Goal: Navigation & Orientation: Find specific page/section

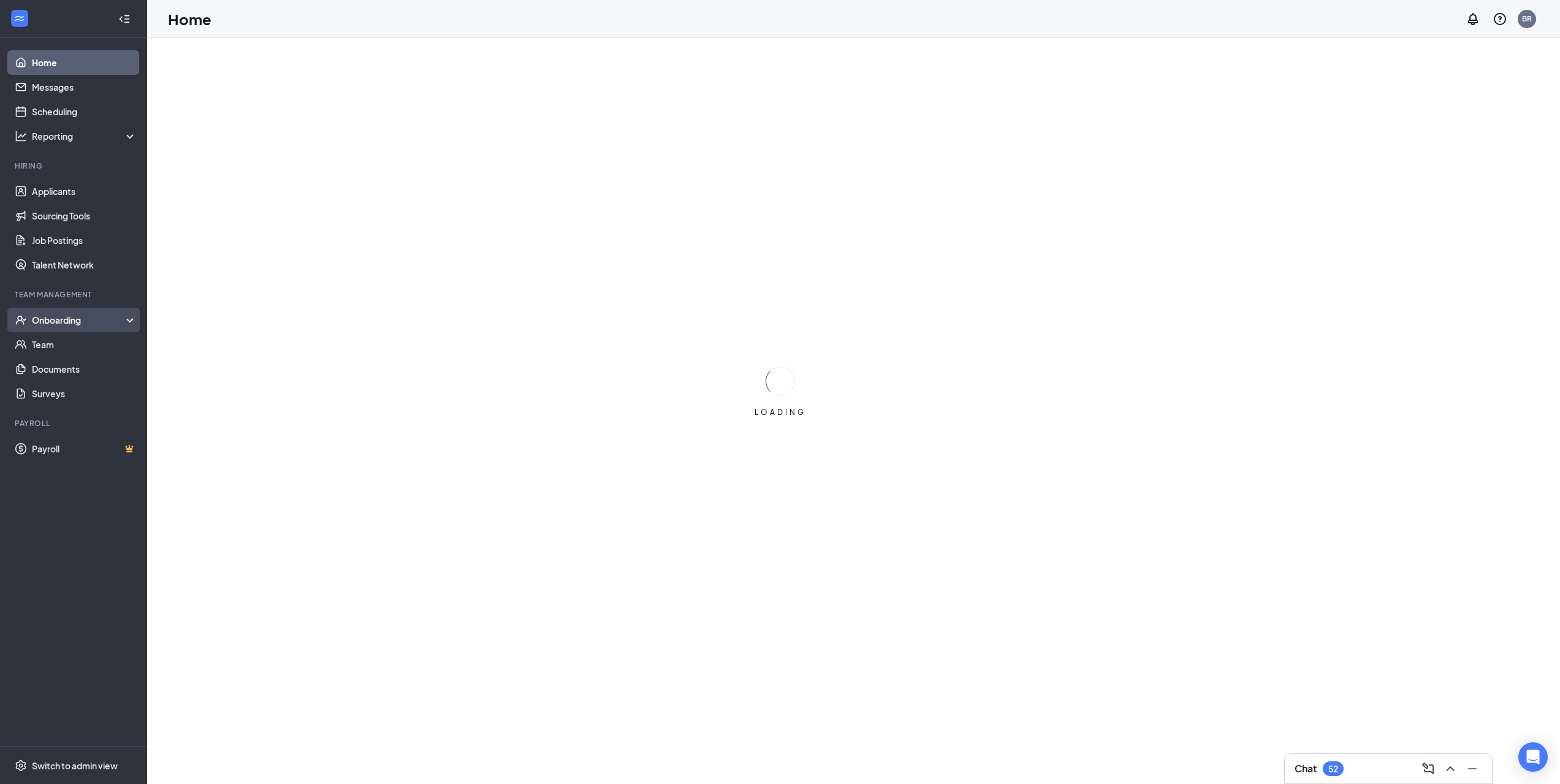
click at [93, 322] on div "Onboarding" at bounding box center [79, 320] width 95 height 12
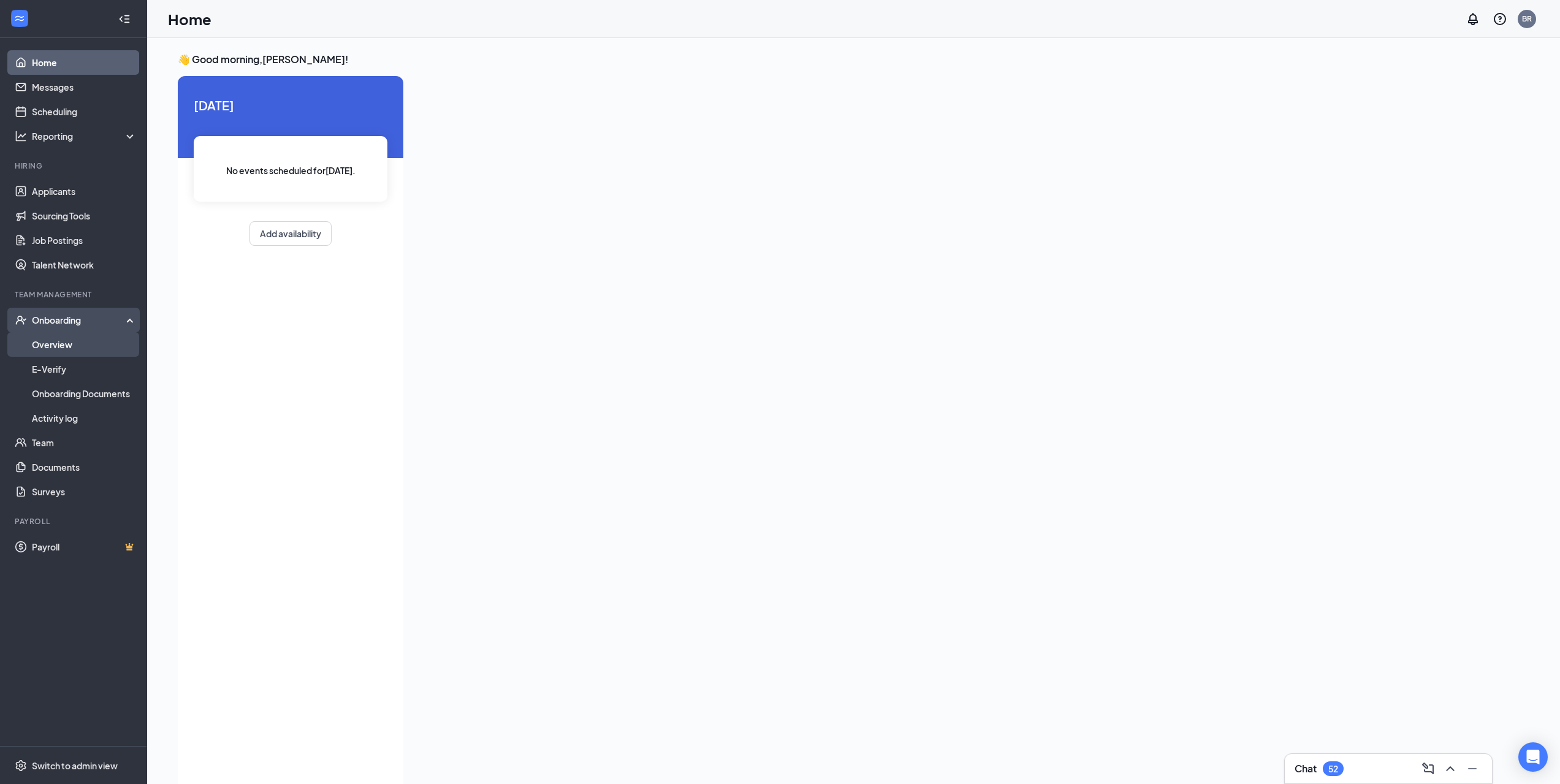
click at [81, 351] on link "Overview" at bounding box center [84, 344] width 105 height 25
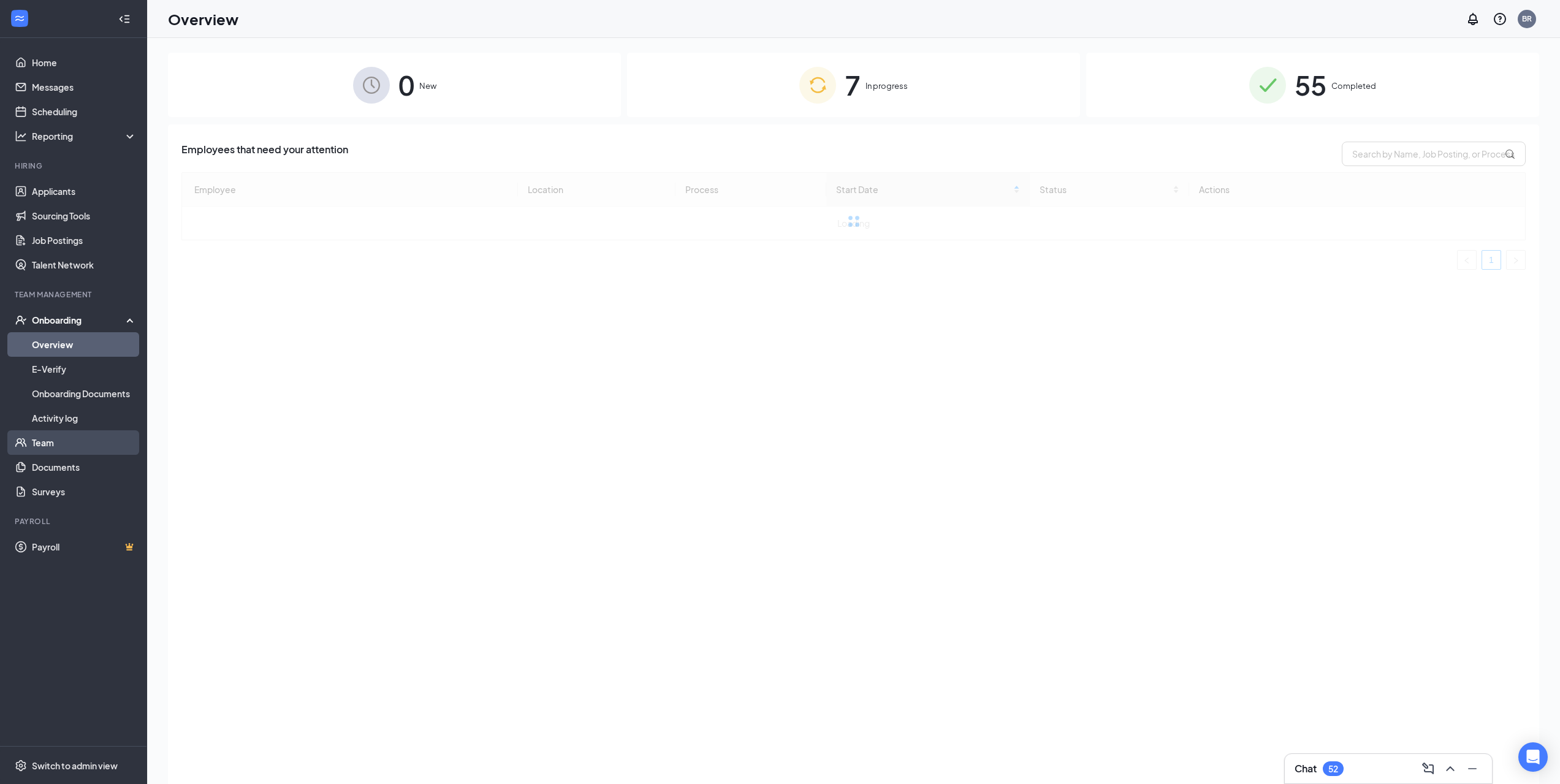
click at [59, 442] on link "Team" at bounding box center [84, 443] width 105 height 25
